Goal: Transaction & Acquisition: Purchase product/service

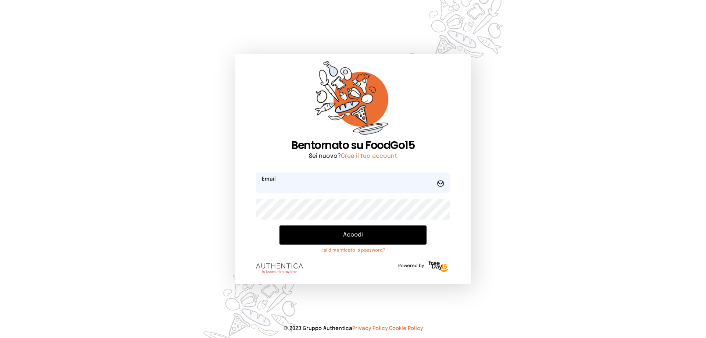
type input "**********"
click at [348, 233] on button "Accedi" at bounding box center [353, 235] width 147 height 19
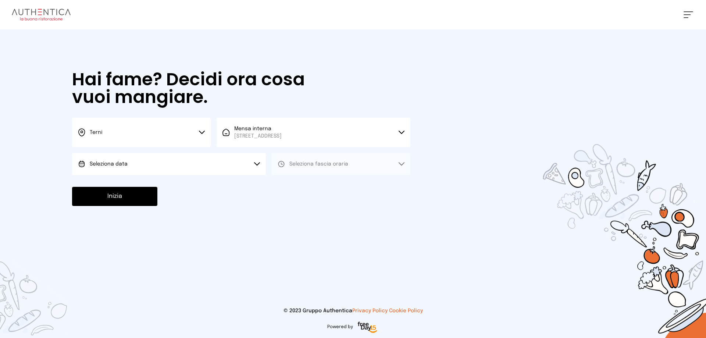
click at [114, 166] on span "Seleziona data" at bounding box center [109, 164] width 38 height 5
click at [114, 183] on span "[DATE], [DATE]" at bounding box center [108, 184] width 36 height 7
click at [298, 164] on span "Seleziona fascia oraria" at bounding box center [319, 164] width 59 height 5
click at [302, 184] on span "Pranzo" at bounding box center [299, 184] width 18 height 7
click at [94, 198] on button "Inizia" at bounding box center [114, 196] width 85 height 19
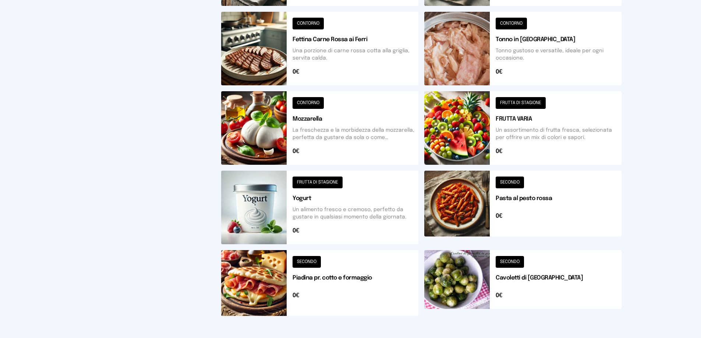
scroll to position [263, 0]
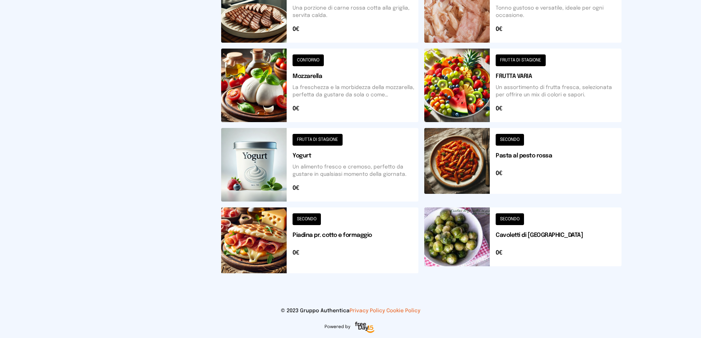
click at [270, 239] on button at bounding box center [319, 241] width 197 height 66
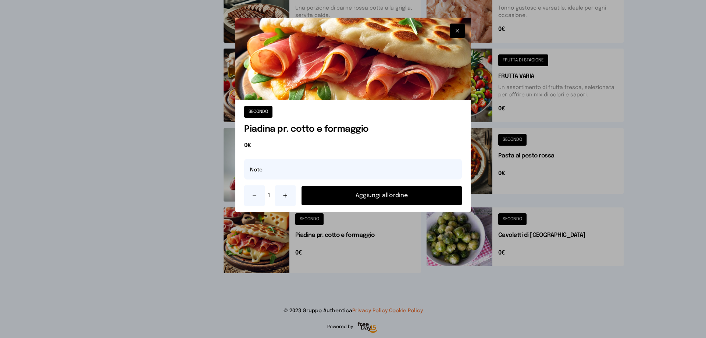
click at [361, 195] on button "Aggiungi all'ordine" at bounding box center [382, 195] width 160 height 19
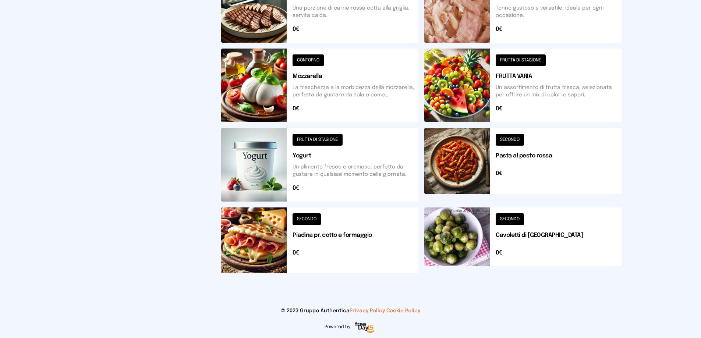
click at [476, 244] on button at bounding box center [522, 241] width 197 height 66
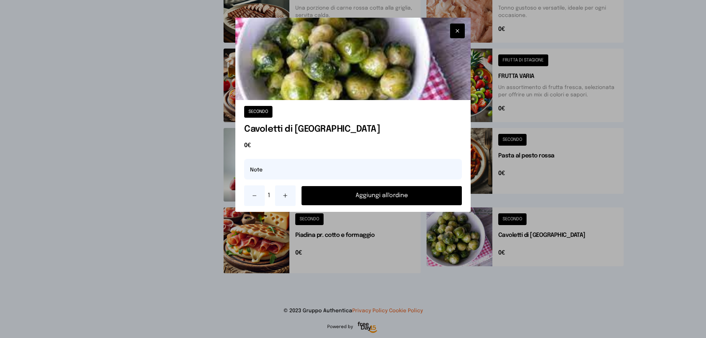
click at [371, 197] on button "Aggiungi all'ordine" at bounding box center [382, 195] width 160 height 19
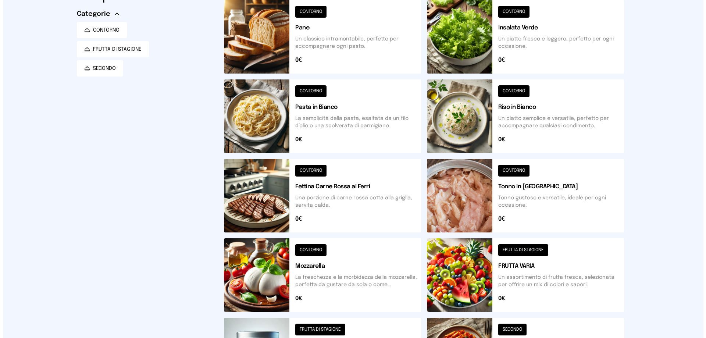
scroll to position [0, 0]
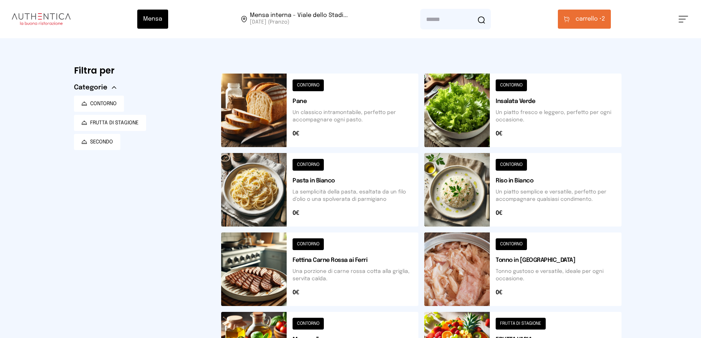
click at [574, 18] on button "carrello • 2" at bounding box center [584, 19] width 53 height 19
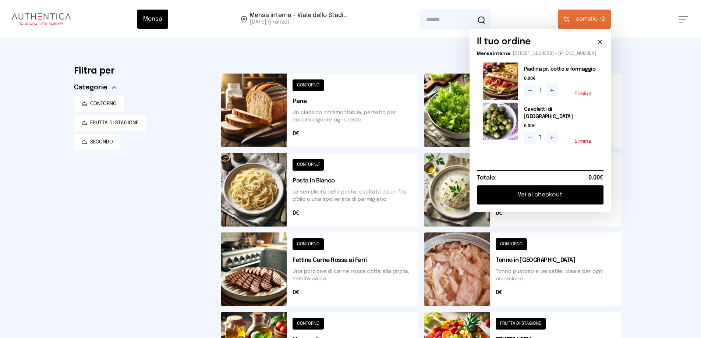
click at [539, 196] on button "Vai al checkout" at bounding box center [540, 194] width 127 height 19
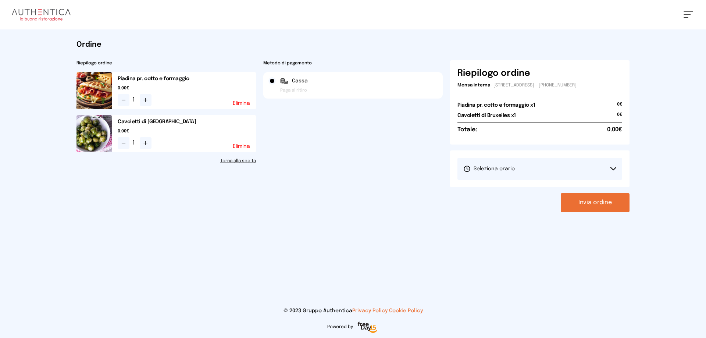
click at [526, 169] on button "Seleziona orario" at bounding box center [540, 169] width 165 height 22
click at [501, 190] on span "1° Turno (13:00 - 15:00)" at bounding box center [492, 189] width 56 height 7
click at [593, 208] on button "Invia ordine" at bounding box center [595, 202] width 69 height 19
